Goal: Task Accomplishment & Management: Manage account settings

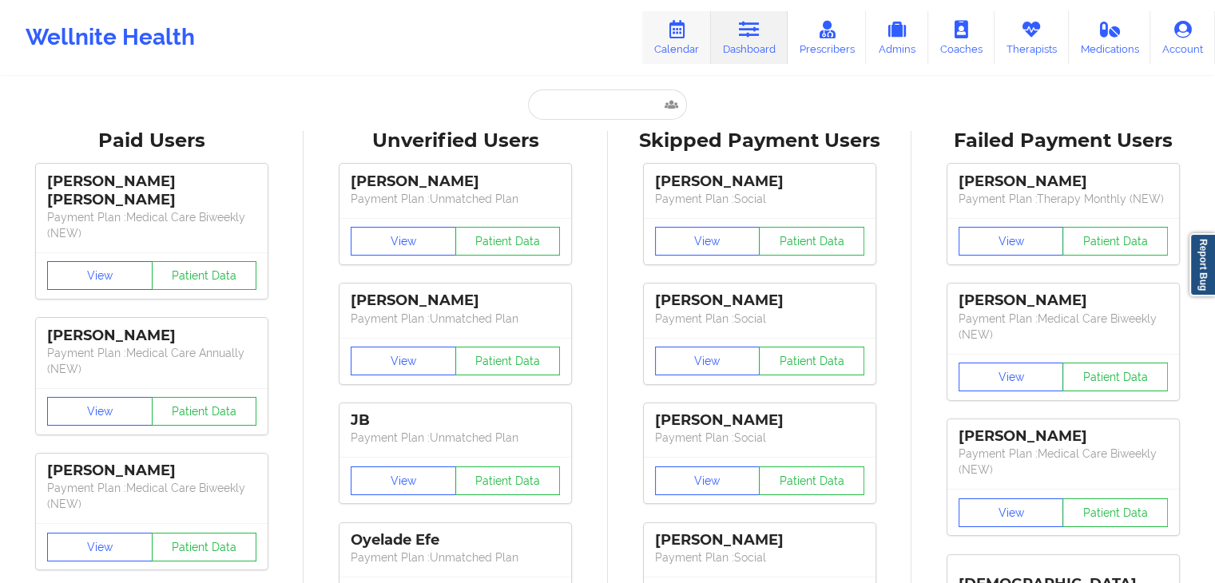
click at [681, 39] on link "Calendar" at bounding box center [676, 37] width 69 height 53
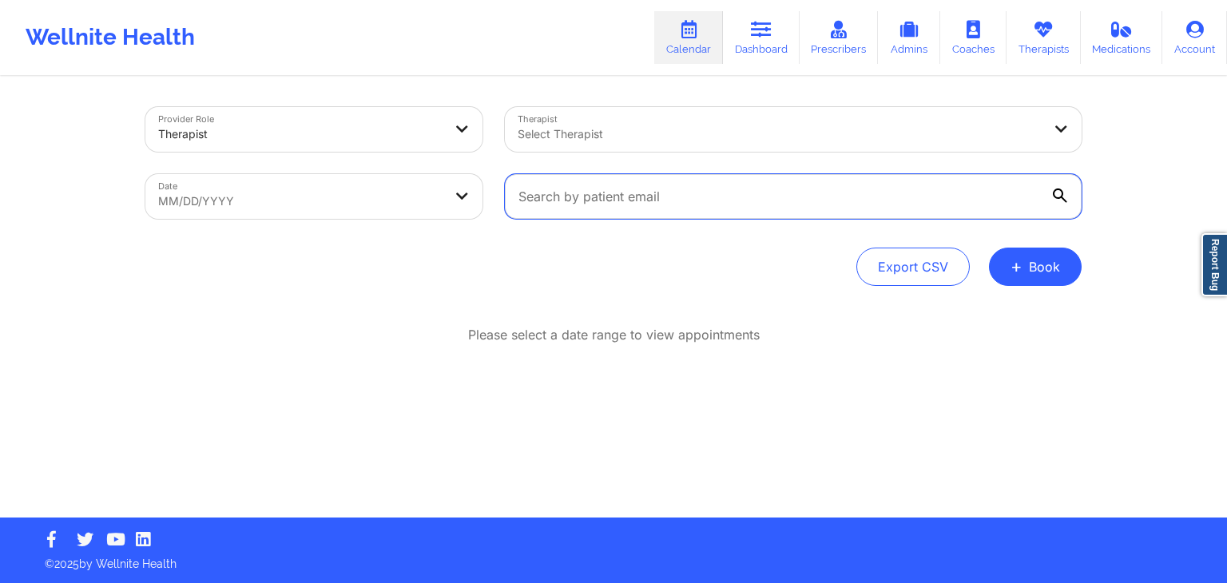
click at [557, 214] on input "text" at bounding box center [793, 196] width 577 height 45
paste input "[EMAIL_ADDRESS][DOMAIN_NAME]"
type input "[EMAIL_ADDRESS][DOMAIN_NAME]"
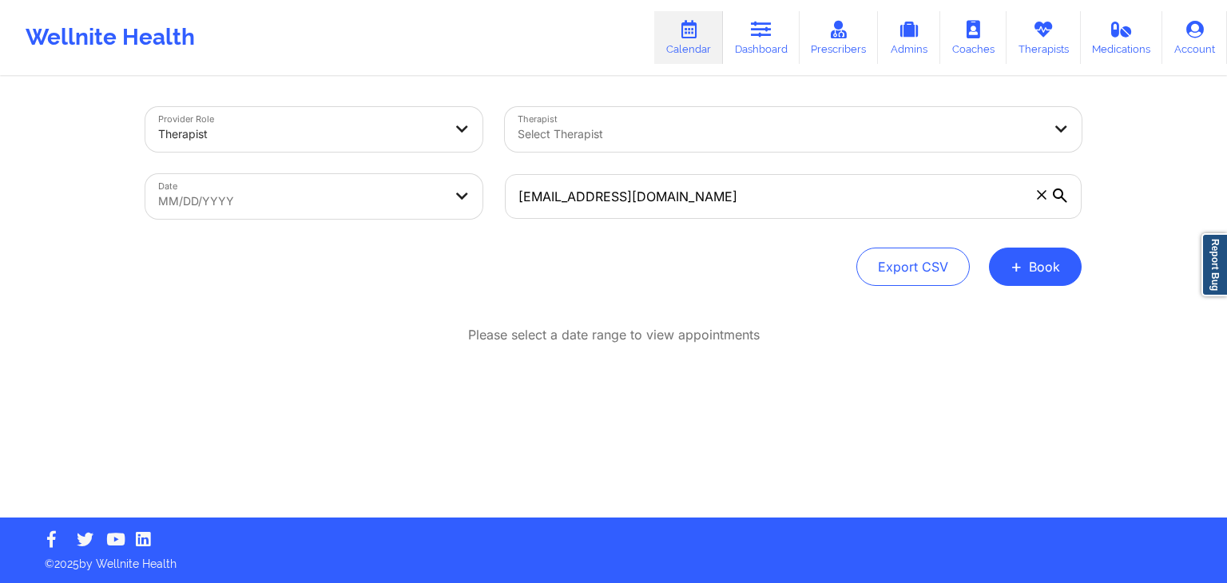
select select "2025-8"
select select "2025-9"
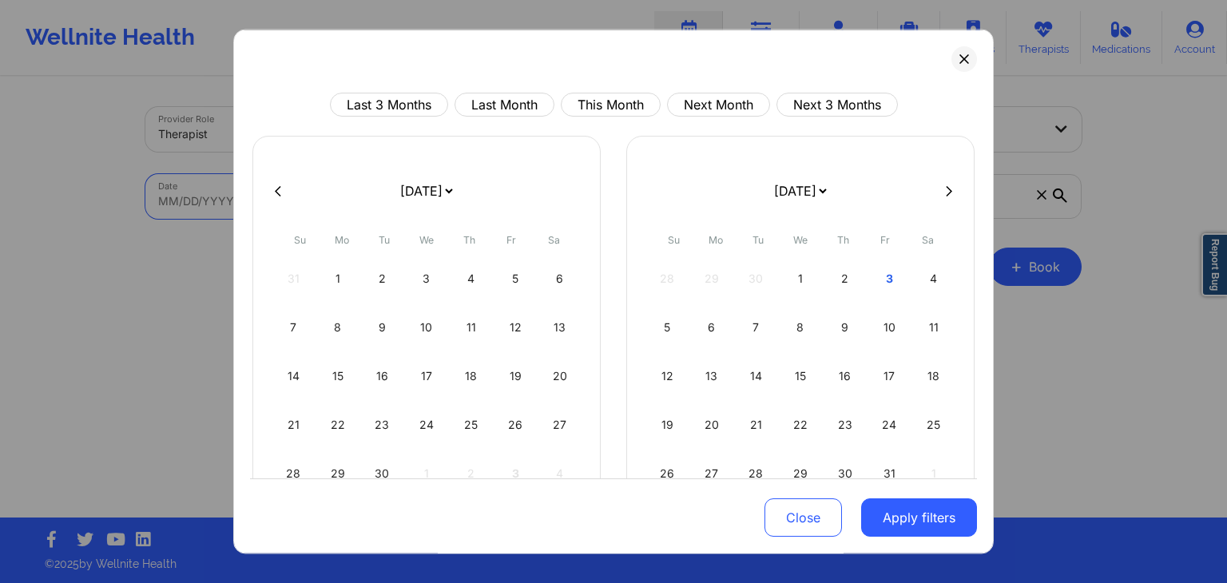
click at [451, 189] on body "Wellnite Health Calendar Dashboard Prescribers Admins Coaches Therapists Medica…" at bounding box center [613, 291] width 1227 height 583
click at [884, 280] on div "3" at bounding box center [889, 278] width 41 height 45
select select "2025-9"
select select "2025-10"
select select "2025-9"
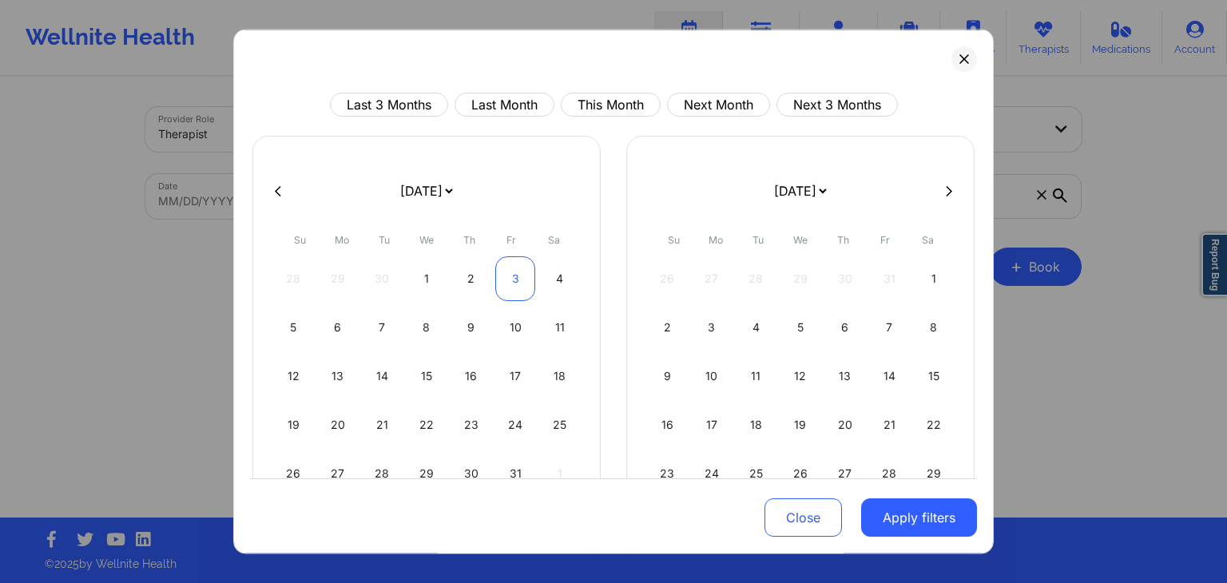
select select "2025-10"
select select "2025-9"
select select "2025-10"
click at [556, 282] on div "4" at bounding box center [559, 278] width 41 height 45
select select "2025-9"
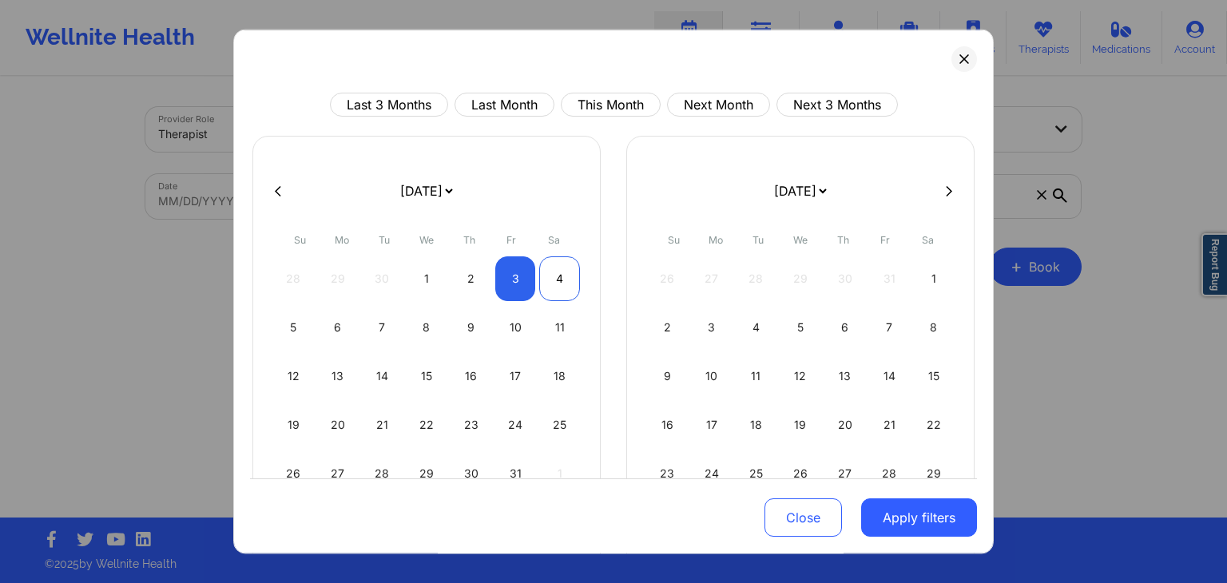
select select "2025-10"
click at [911, 514] on button "Apply filters" at bounding box center [919, 518] width 116 height 38
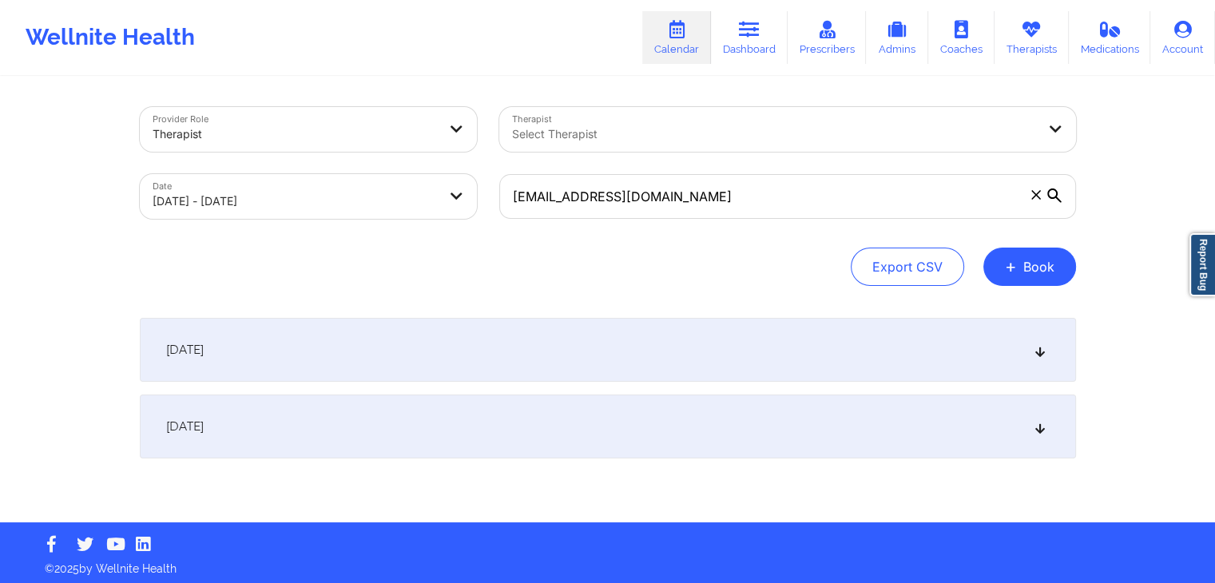
click at [570, 368] on div "[DATE]" at bounding box center [608, 350] width 936 height 64
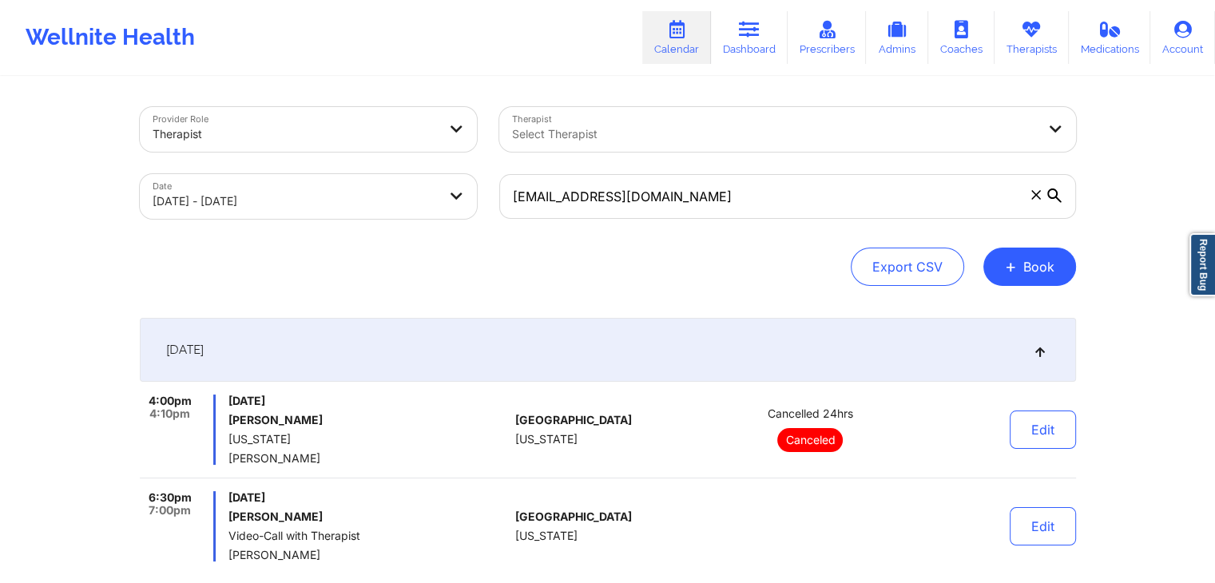
click at [761, 379] on div "[DATE]" at bounding box center [608, 350] width 936 height 64
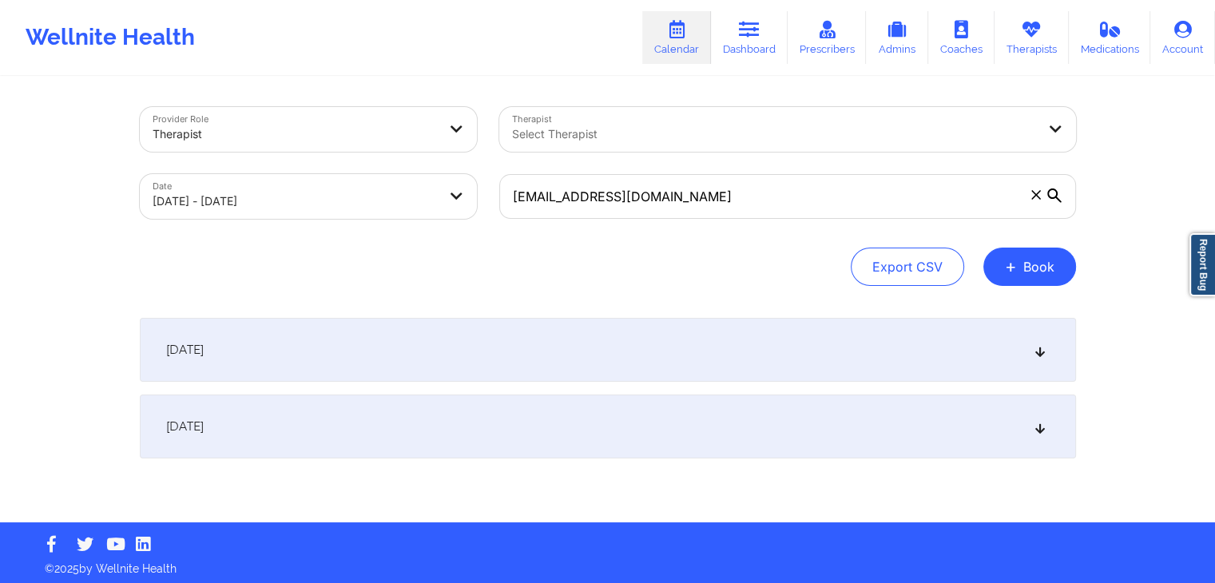
drag, startPoint x: 761, startPoint y: 379, endPoint x: 582, endPoint y: 350, distance: 180.6
click at [582, 350] on div "[DATE]" at bounding box center [608, 350] width 936 height 64
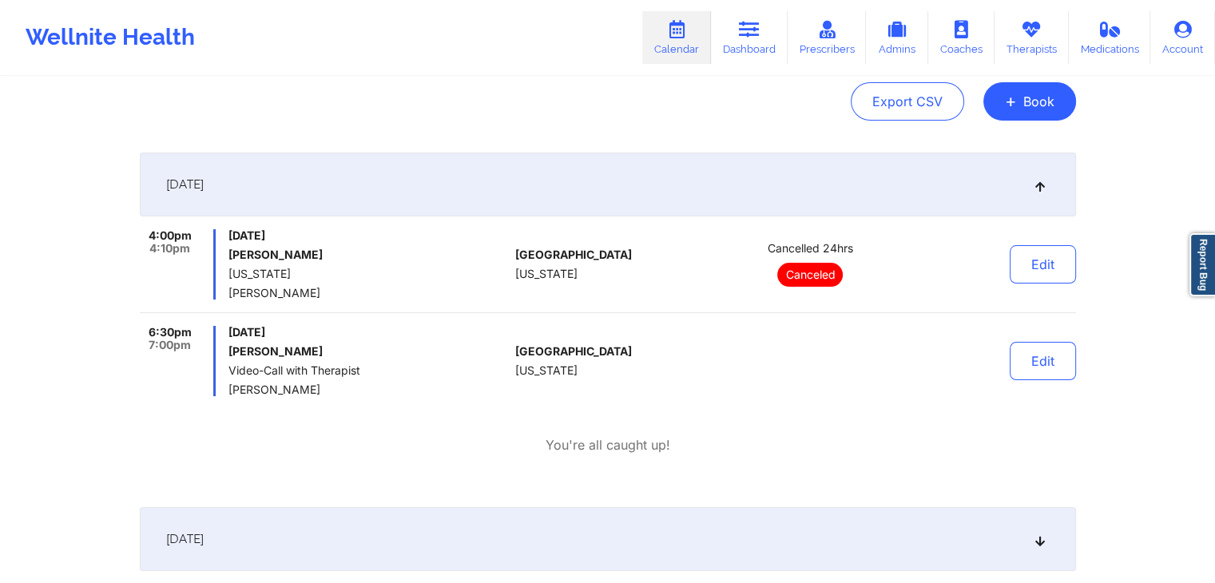
scroll to position [170, 0]
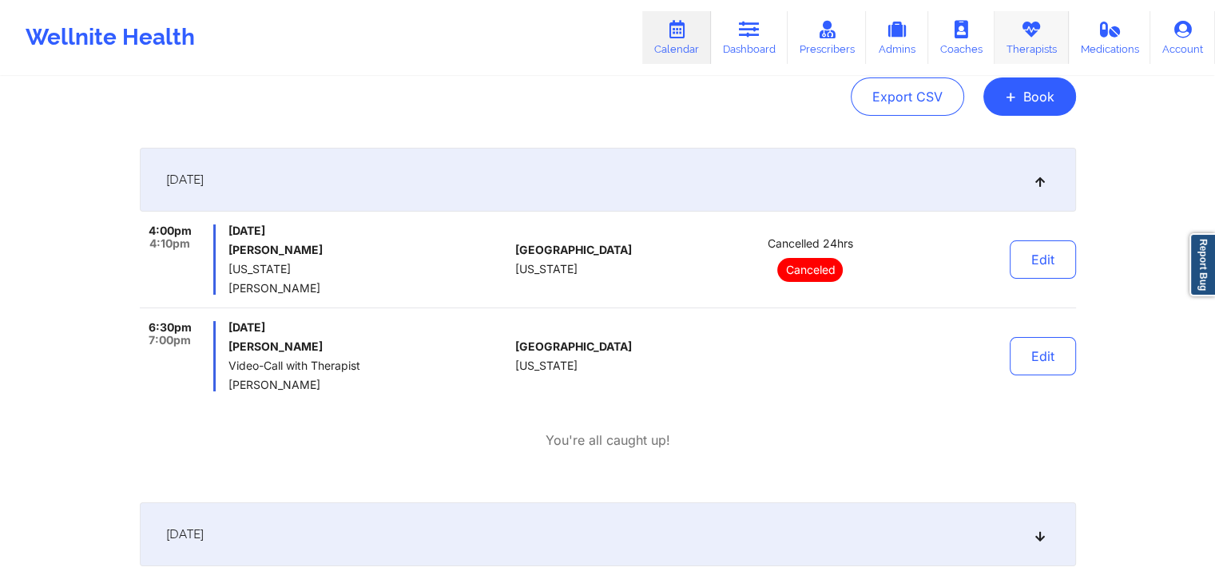
click at [1028, 35] on icon at bounding box center [1031, 30] width 21 height 18
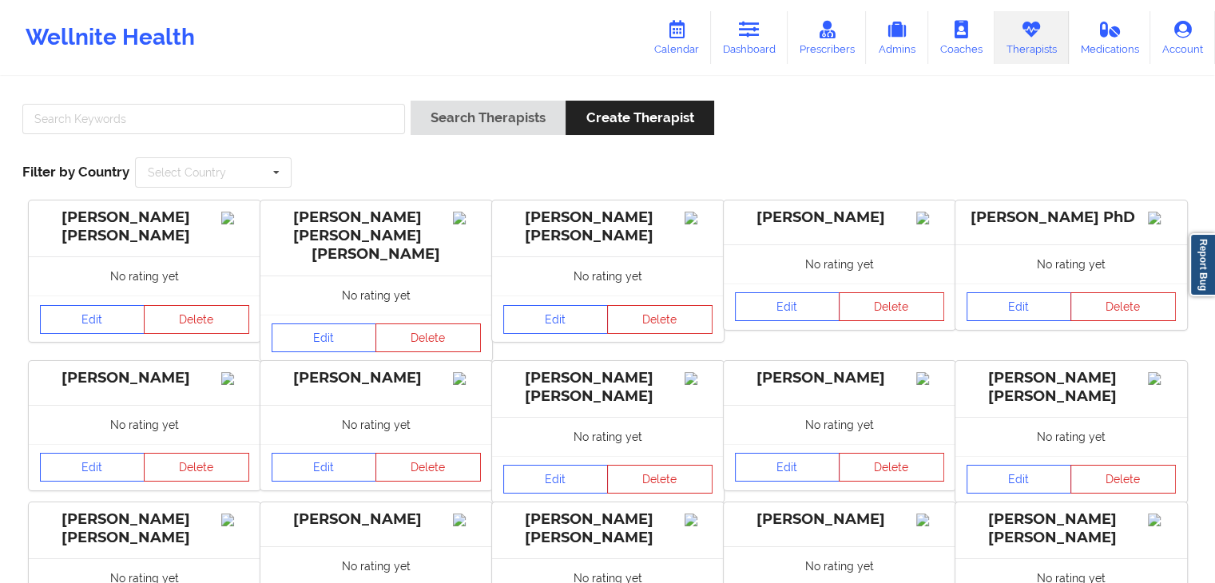
click at [230, 135] on div at bounding box center [214, 124] width 394 height 46
click at [191, 129] on input "text" at bounding box center [213, 119] width 383 height 30
type input "[PERSON_NAME]"
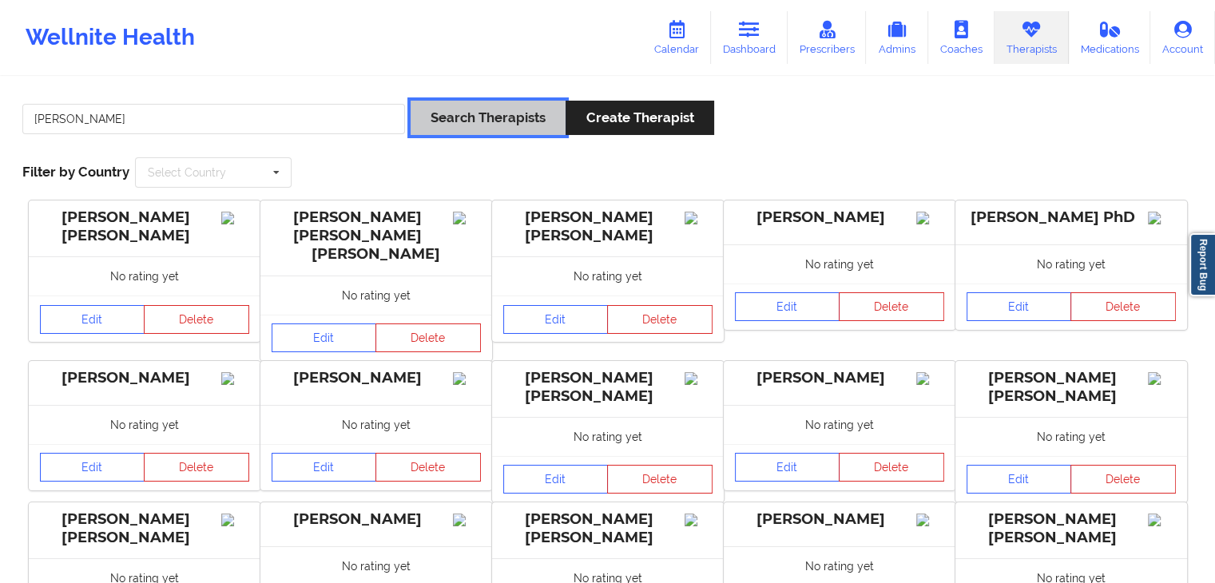
click at [438, 109] on button "Search Therapists" at bounding box center [488, 118] width 155 height 34
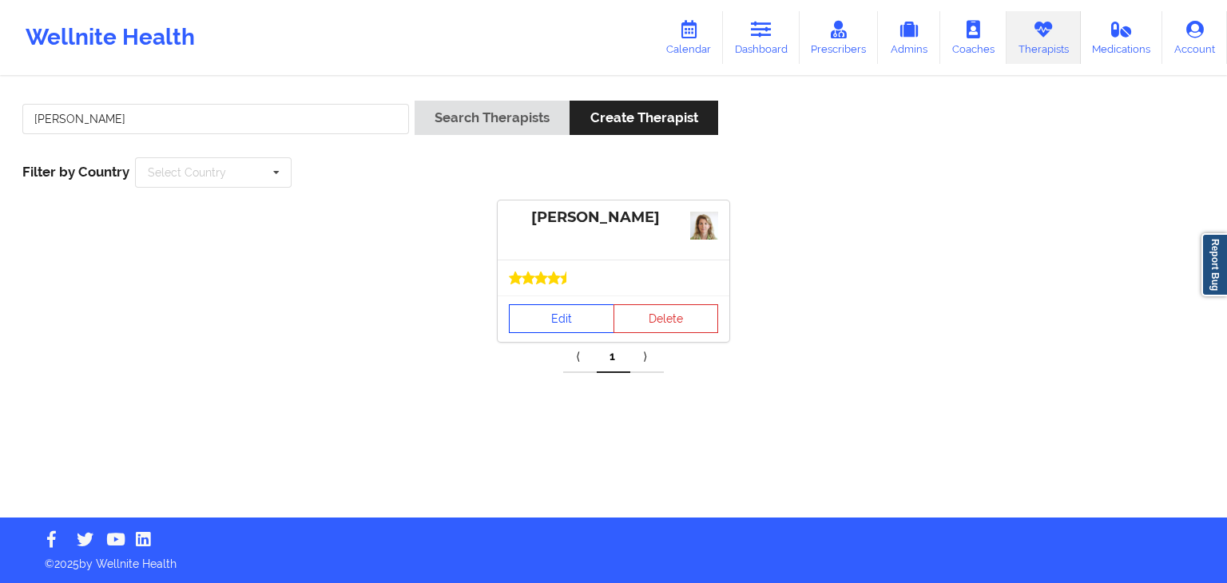
click at [550, 323] on link "Edit" at bounding box center [561, 318] width 105 height 29
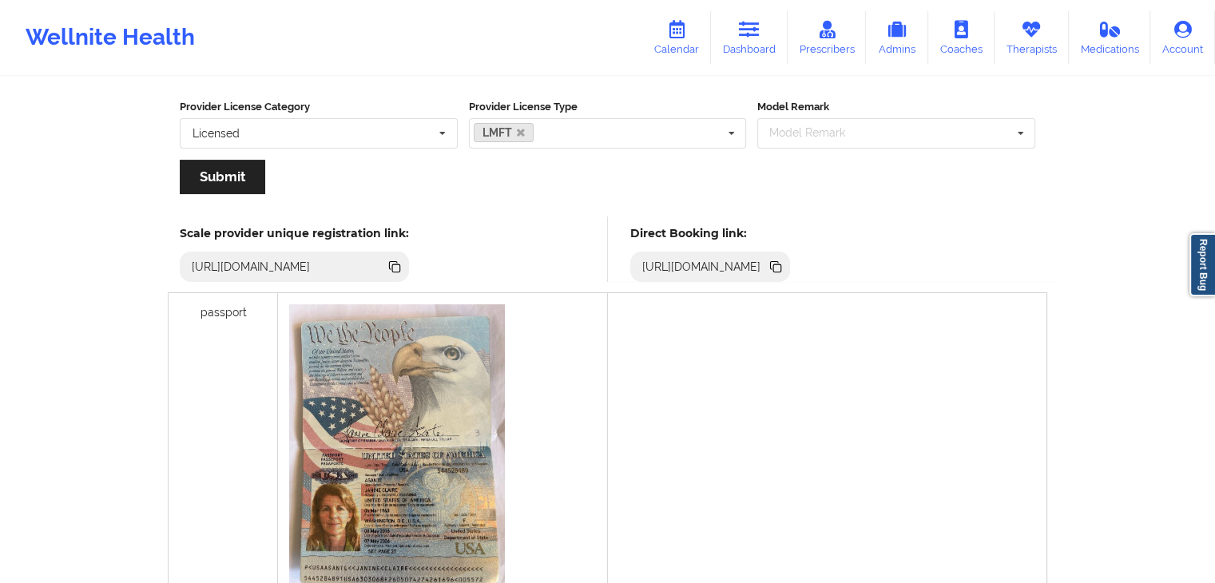
scroll to position [307, 0]
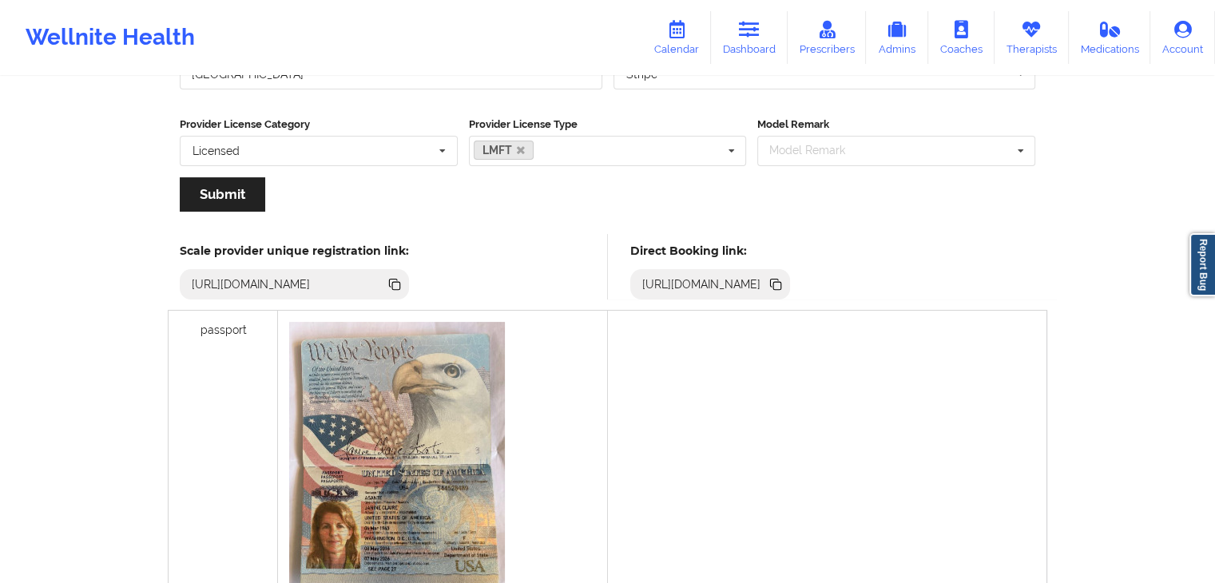
click at [781, 288] on icon at bounding box center [777, 286] width 8 height 8
click at [725, 42] on link "Dashboard" at bounding box center [749, 37] width 77 height 53
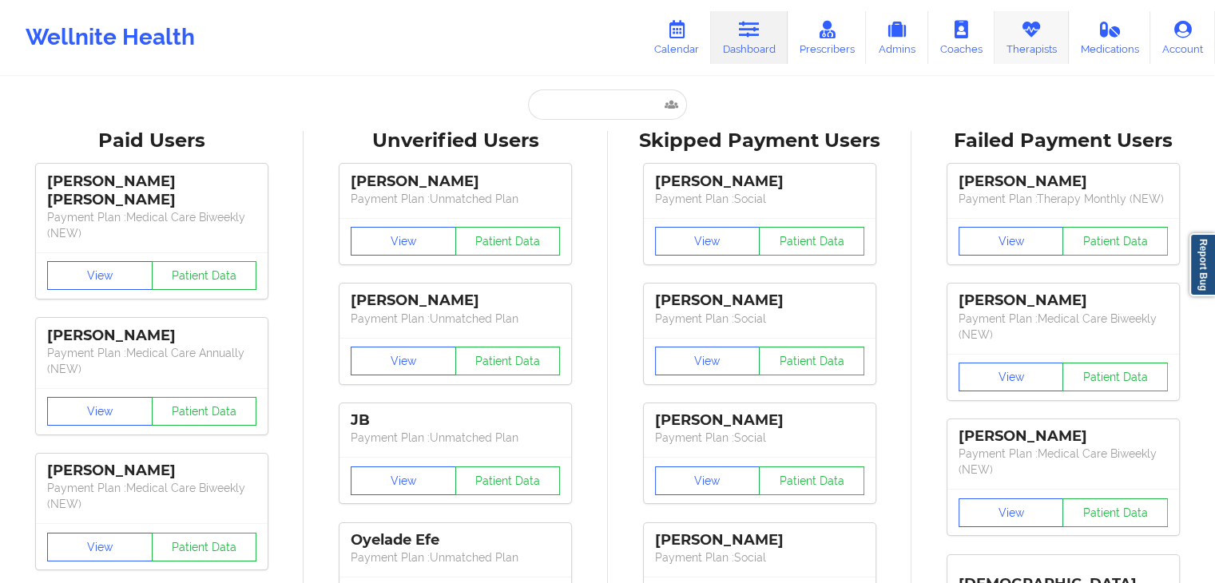
click at [1016, 26] on link "Therapists" at bounding box center [1032, 37] width 74 height 53
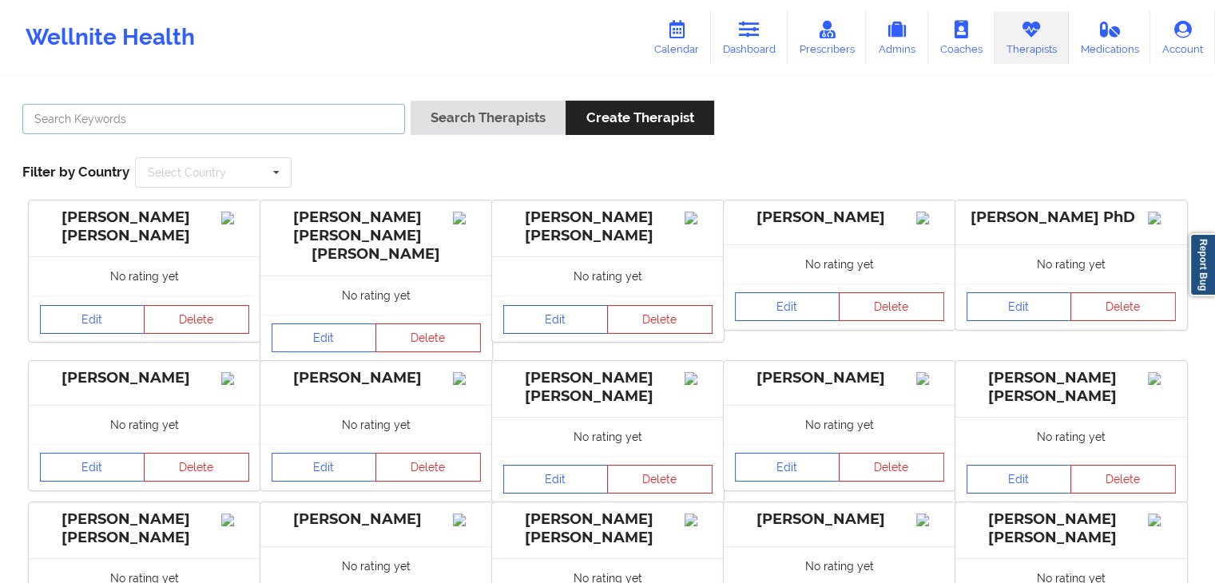
click at [307, 119] on input "text" at bounding box center [213, 119] width 383 height 30
type input "[PERSON_NAME]"
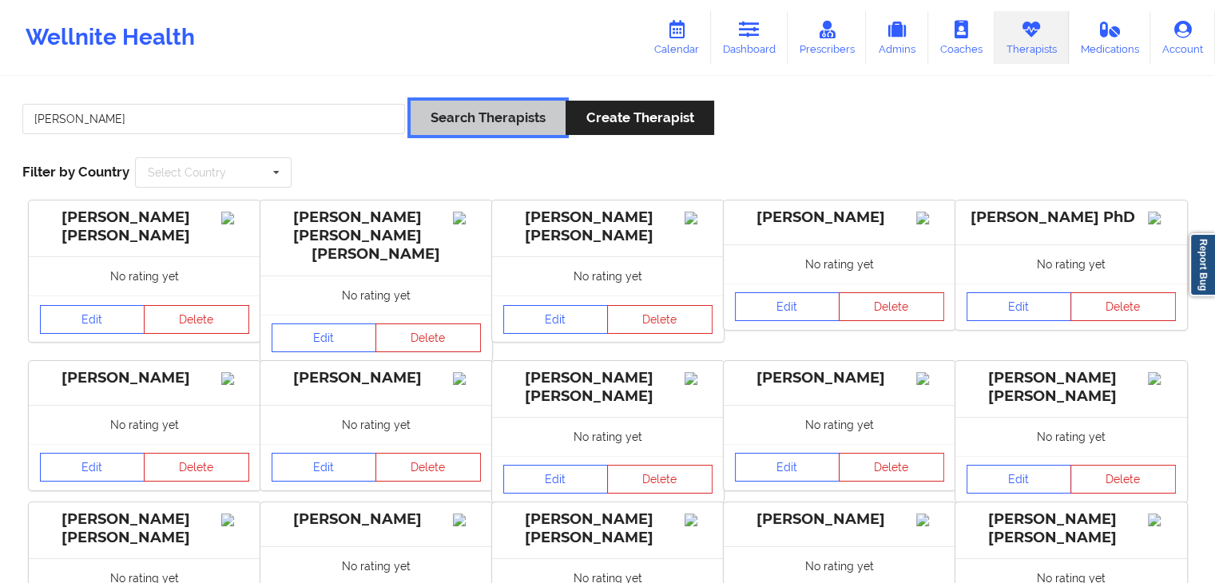
click at [435, 119] on button "Search Therapists" at bounding box center [488, 118] width 155 height 34
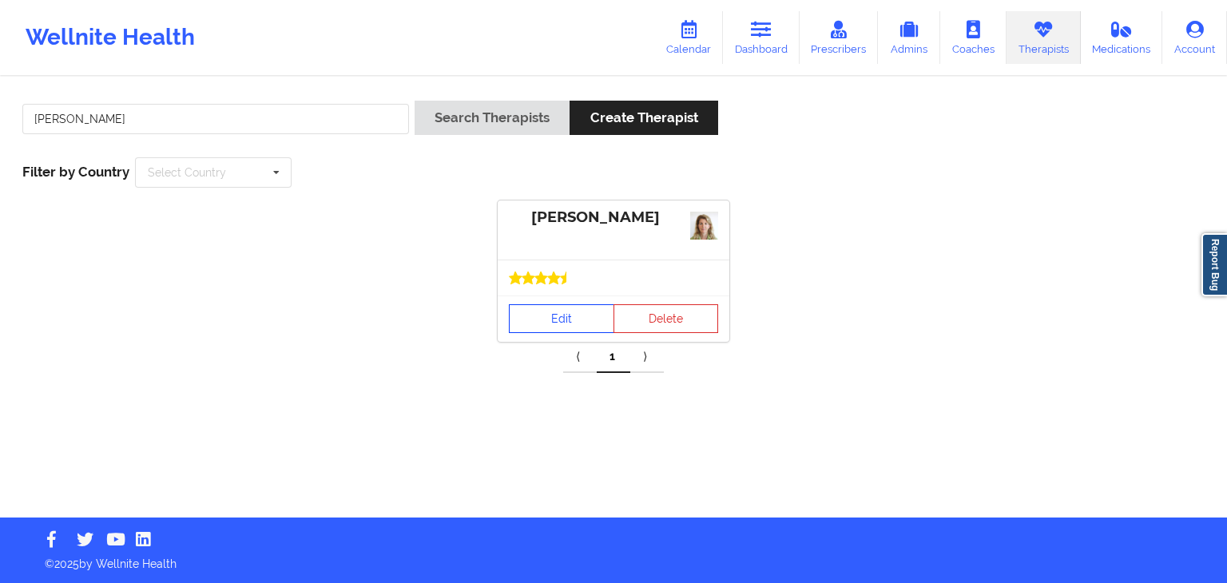
click at [542, 329] on link "Edit" at bounding box center [561, 318] width 105 height 29
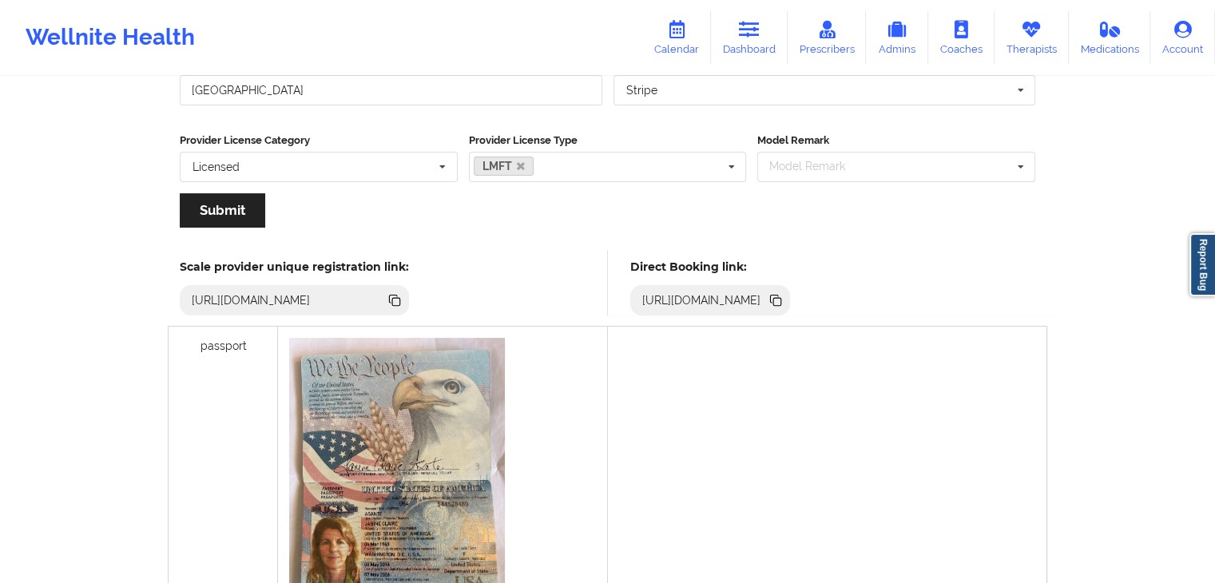
scroll to position [286, 0]
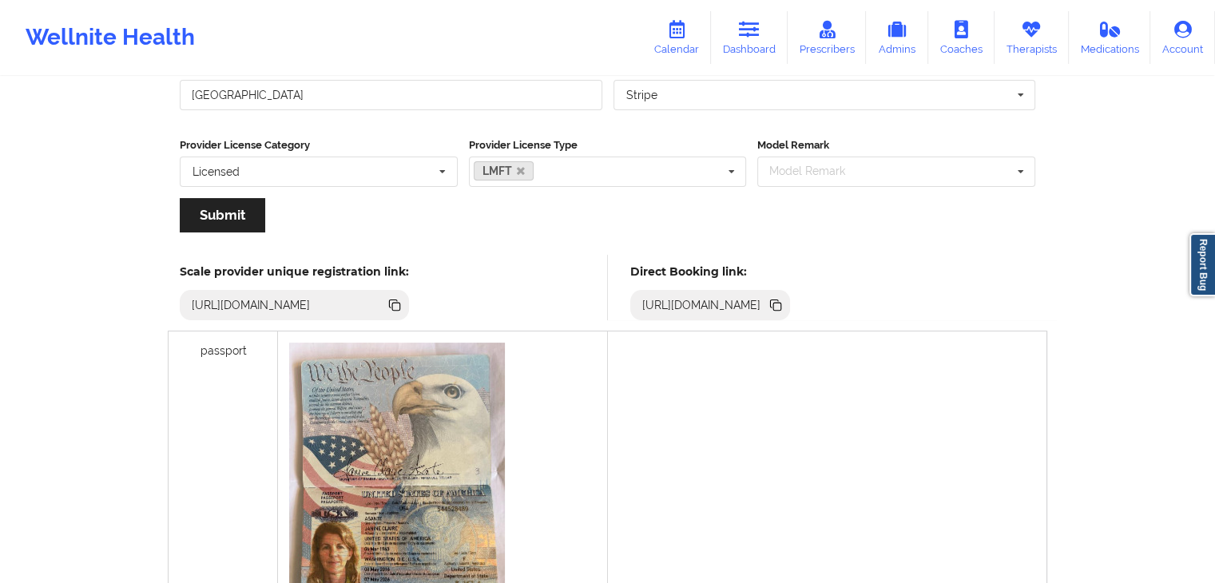
click at [779, 304] on icon at bounding box center [775, 304] width 8 height 8
click at [1010, 50] on link "Therapists" at bounding box center [1032, 37] width 74 height 53
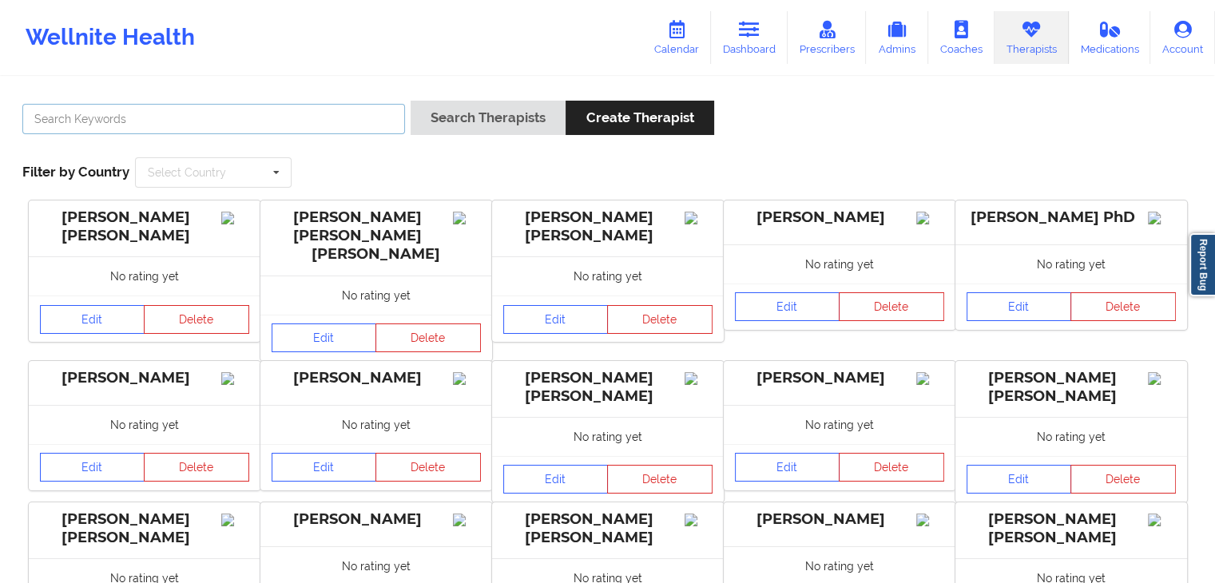
click at [189, 120] on input "text" at bounding box center [213, 119] width 383 height 30
click at [411, 101] on button "Search Therapists" at bounding box center [488, 118] width 155 height 34
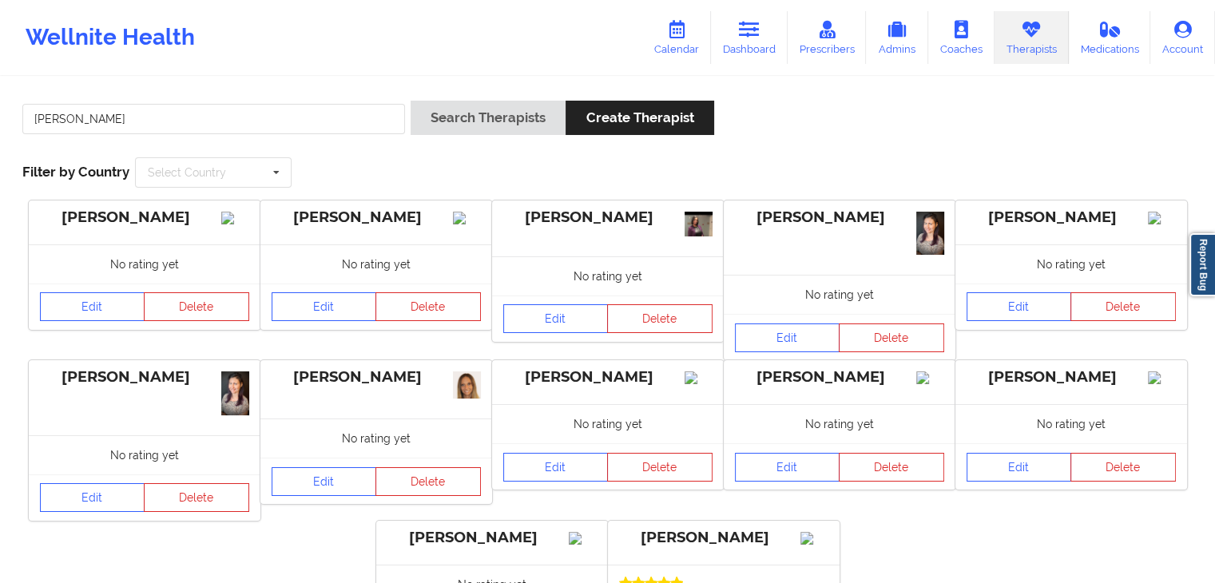
click at [685, 252] on div "[PERSON_NAME]" at bounding box center [608, 229] width 232 height 56
click at [300, 116] on input "[PERSON_NAME]" at bounding box center [213, 119] width 383 height 30
type input "p"
click at [411, 101] on button "Search Therapists" at bounding box center [488, 118] width 155 height 34
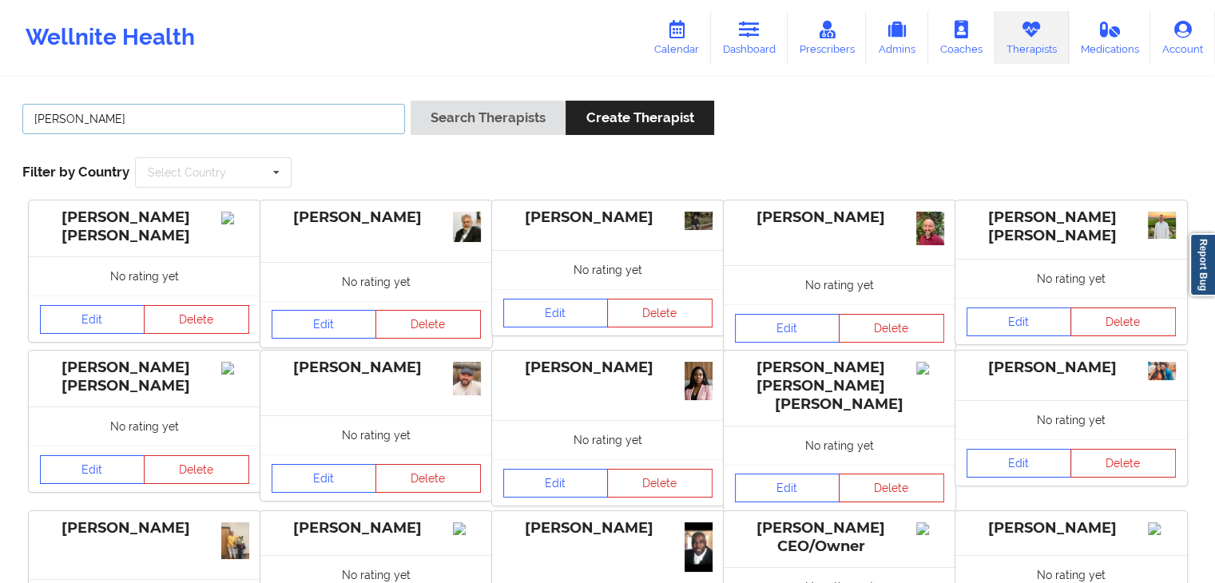
type input "[PERSON_NAME]"
click at [411, 101] on button "Search Therapists" at bounding box center [488, 118] width 155 height 34
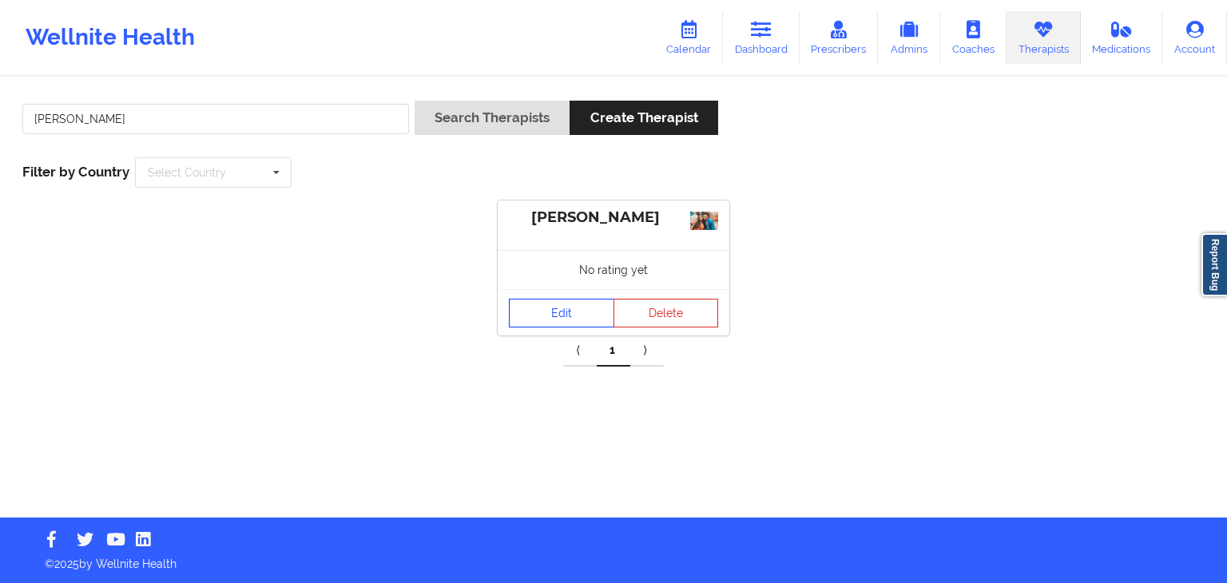
click at [553, 315] on link "Edit" at bounding box center [561, 313] width 105 height 29
